Goal: Task Accomplishment & Management: Complete application form

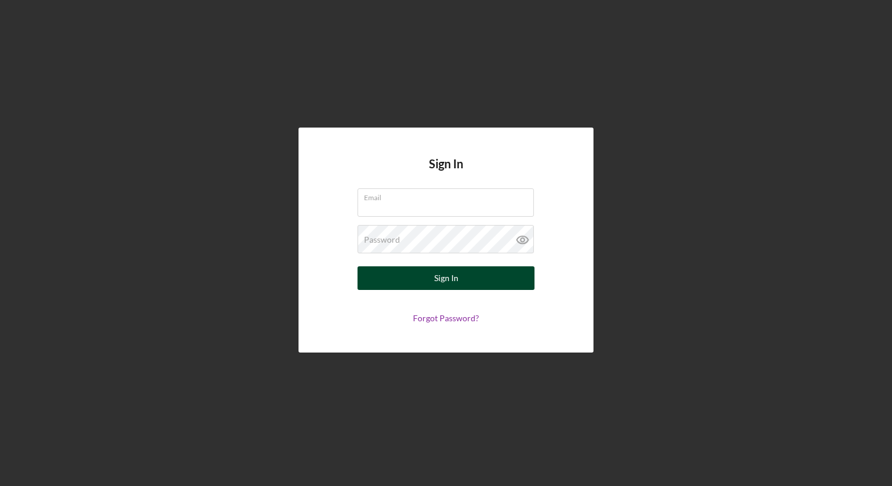
type input "[EMAIL_ADDRESS][DOMAIN_NAME]"
click at [418, 276] on button "Sign In" at bounding box center [446, 278] width 177 height 24
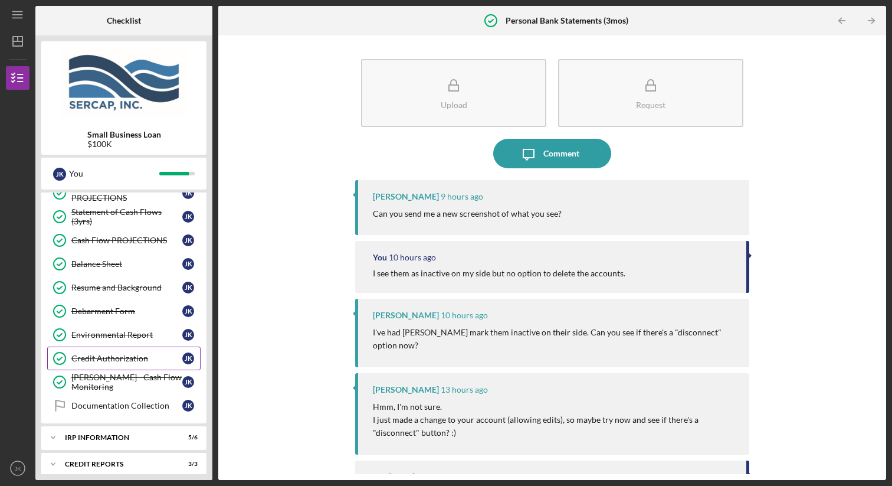
scroll to position [551, 0]
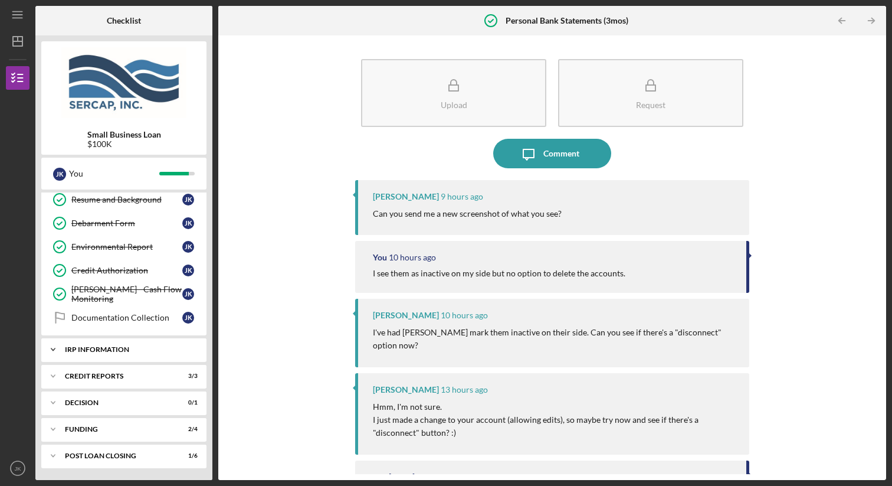
click at [110, 352] on div "IRP Information" at bounding box center [128, 349] width 127 height 7
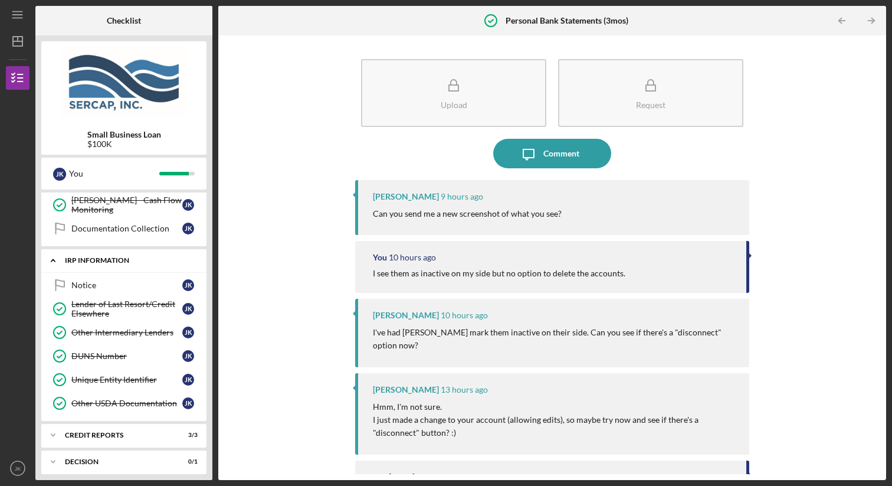
scroll to position [648, 0]
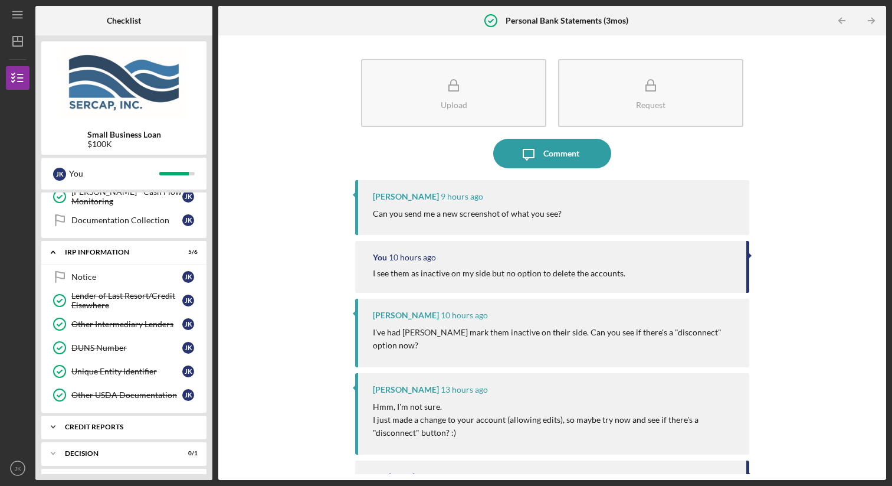
click at [118, 431] on div "Icon/Expander credit reports 3 / 3" at bounding box center [123, 427] width 165 height 24
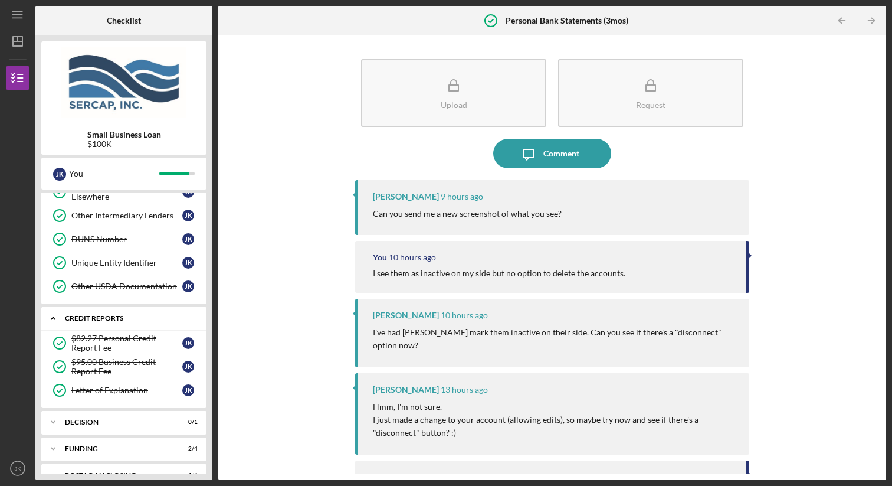
scroll to position [772, 0]
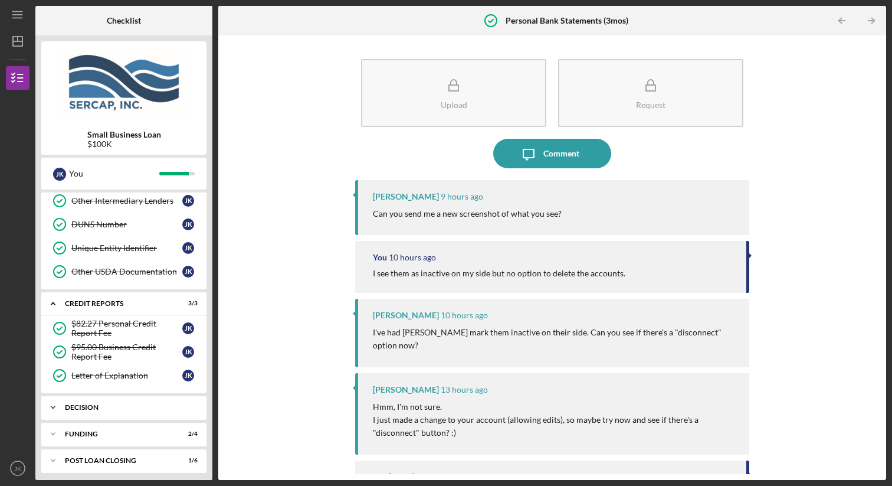
click at [116, 401] on div "Icon/Expander Decision 0 / 1" at bounding box center [123, 407] width 165 height 24
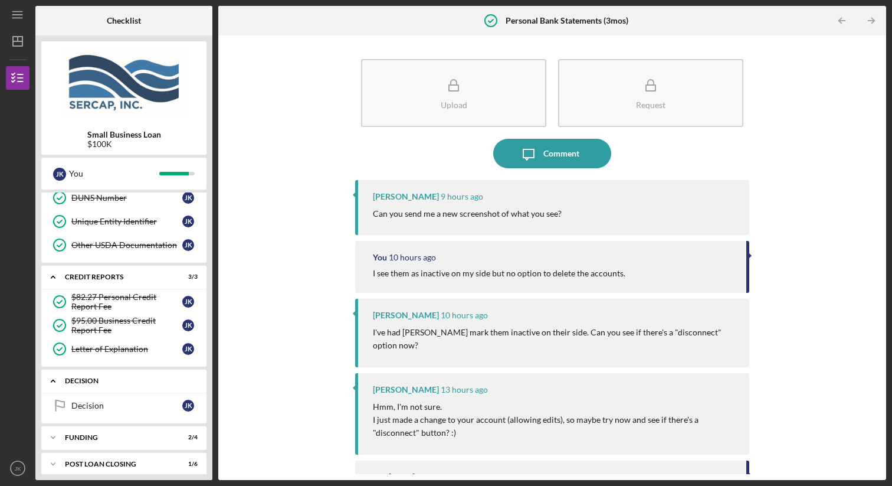
scroll to position [807, 0]
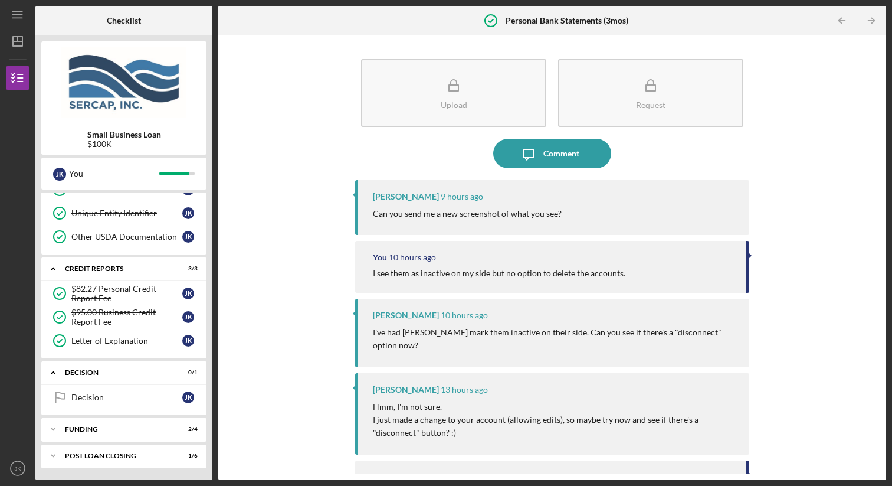
click at [117, 444] on div "Icon/Expander Eligiblity 11 / 11 Icon/Expander Documentation 26 / 27 Business P…" at bounding box center [123, 332] width 165 height 281
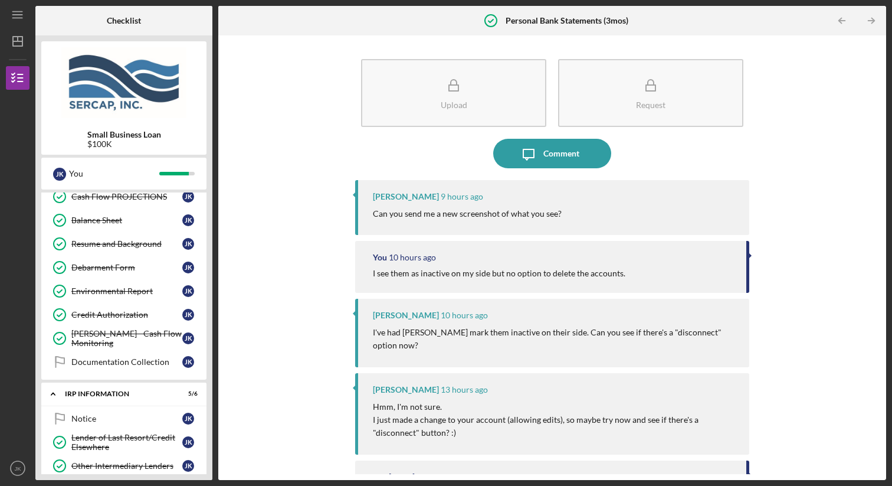
scroll to position [504, 0]
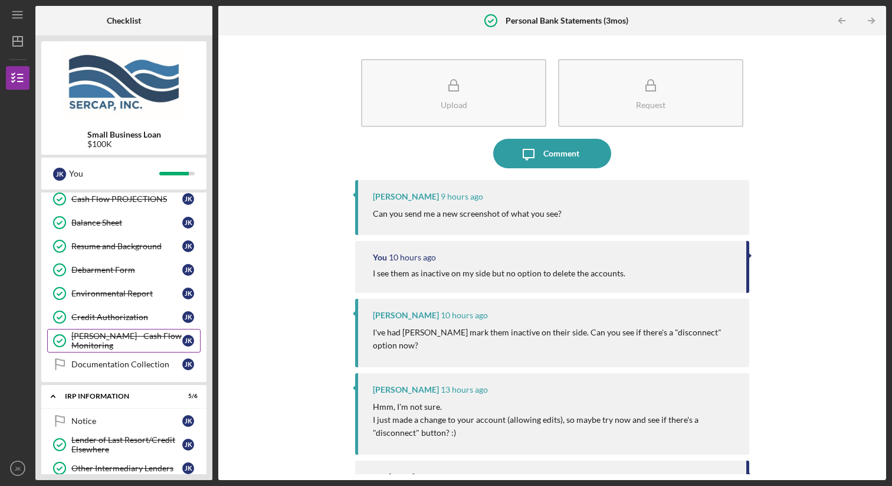
click at [128, 335] on link "[PERSON_NAME] - Cash Flow Monitoring [PERSON_NAME] - Cash Flow Monitoring J K" at bounding box center [123, 341] width 153 height 24
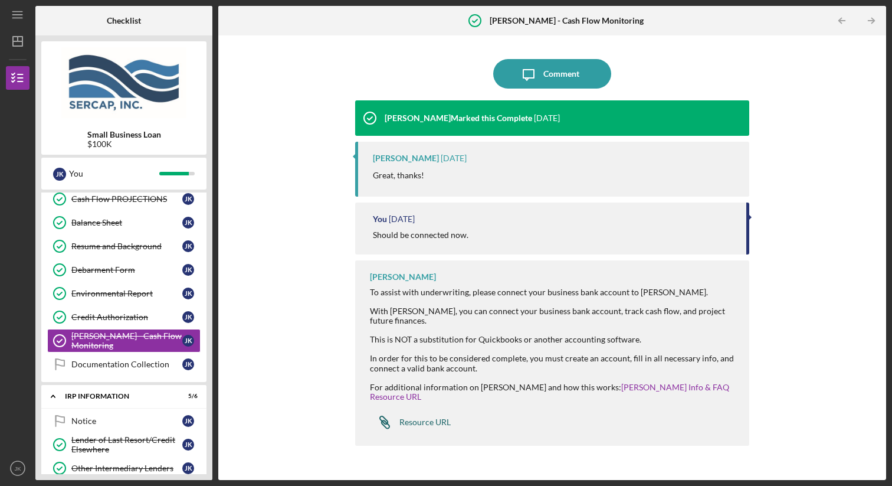
click at [409, 417] on div "Resource URL" at bounding box center [424, 421] width 51 height 9
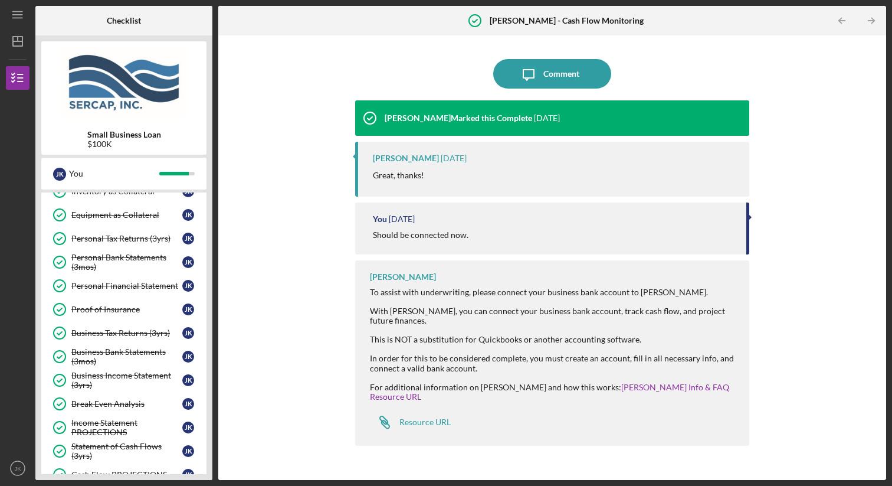
scroll to position [227, 0]
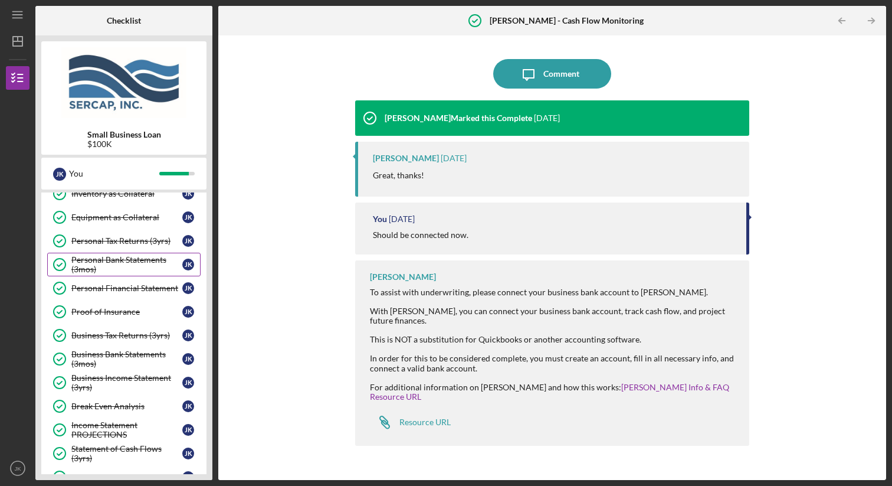
click at [124, 271] on div "Personal Bank Statements (3mos)" at bounding box center [126, 264] width 111 height 19
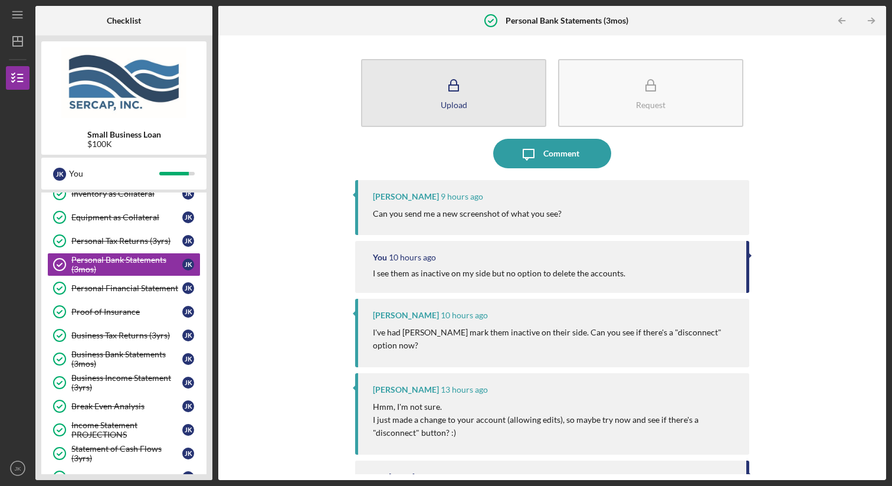
click at [474, 96] on button "Upload" at bounding box center [453, 93] width 185 height 68
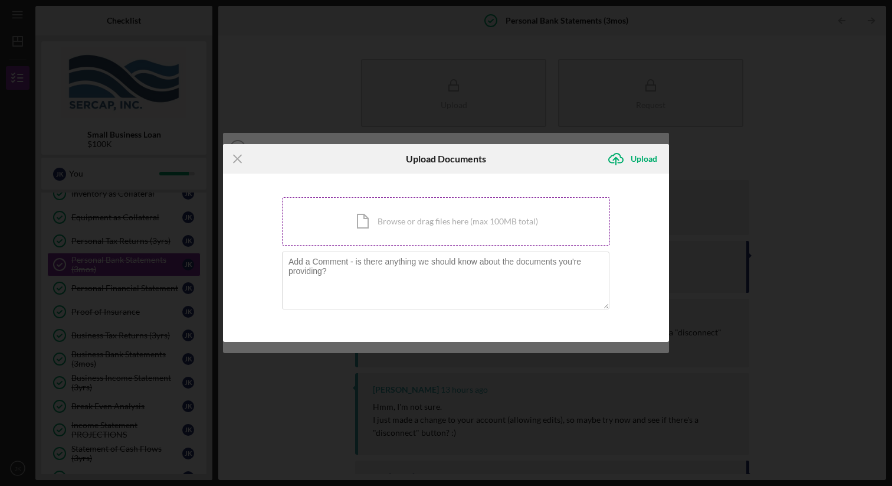
click at [376, 222] on div "Icon/Document Browse or drag files here (max 100MB total) Tap to choose files o…" at bounding box center [446, 221] width 328 height 48
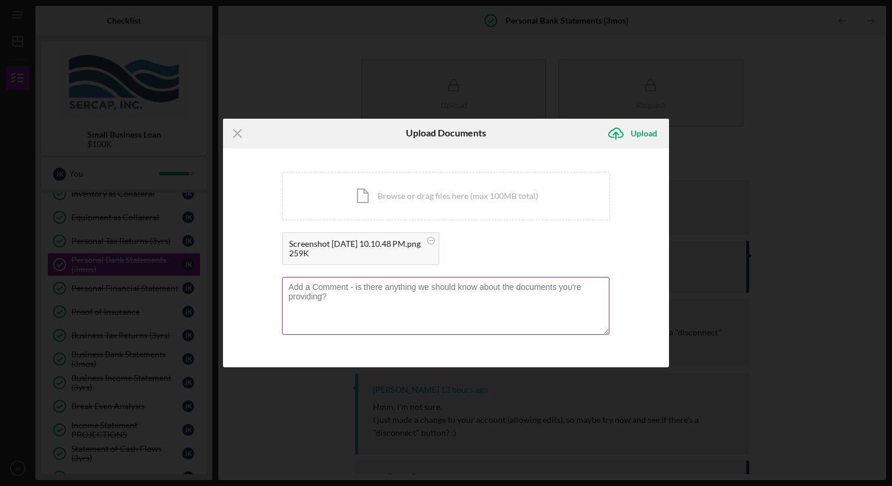
click at [373, 295] on textarea at bounding box center [445, 306] width 327 height 58
type textarea "Here is what it looks like on my end currently."
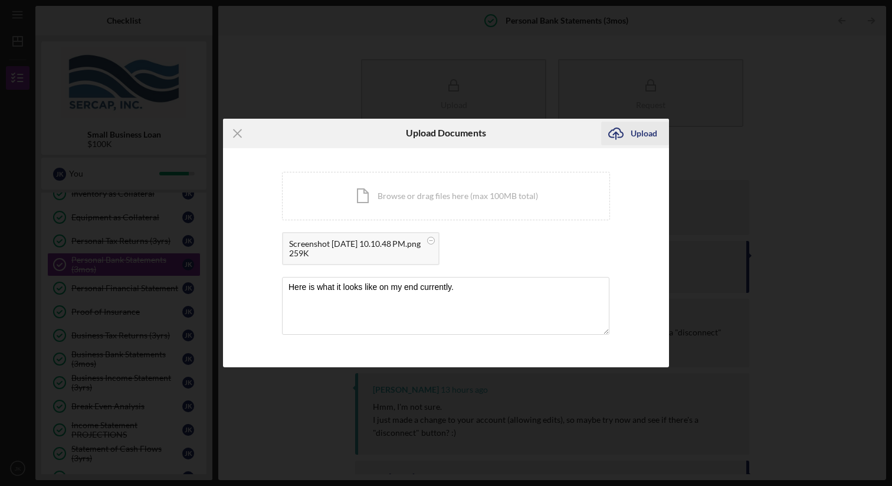
click at [628, 135] on icon "Icon/Upload" at bounding box center [615, 133] width 29 height 29
